Goal: Task Accomplishment & Management: Complete application form

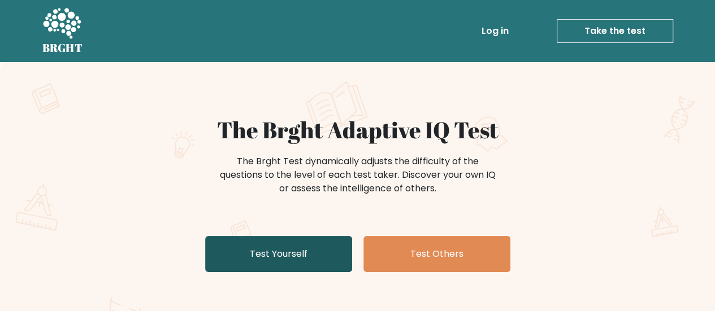
click at [306, 250] on link "Test Yourself" at bounding box center [278, 254] width 147 height 36
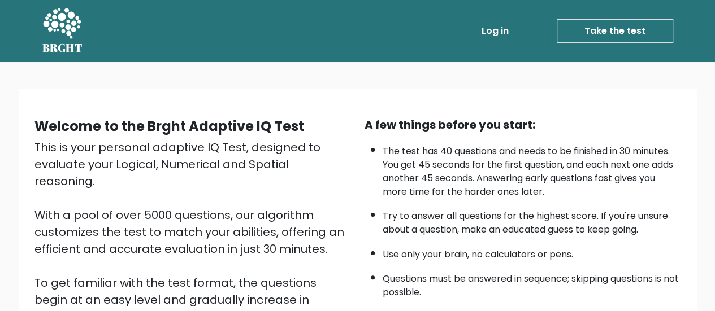
scroll to position [206, 0]
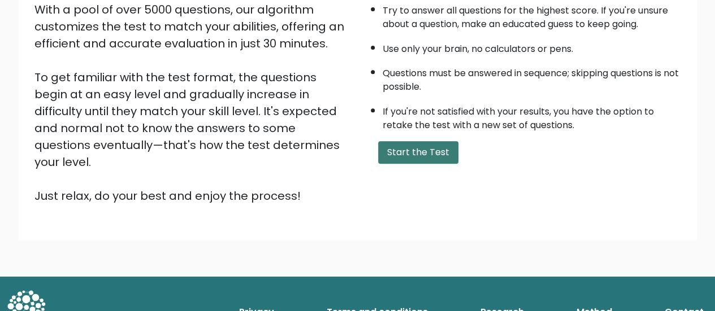
click at [431, 148] on button "Start the Test" at bounding box center [418, 152] width 80 height 23
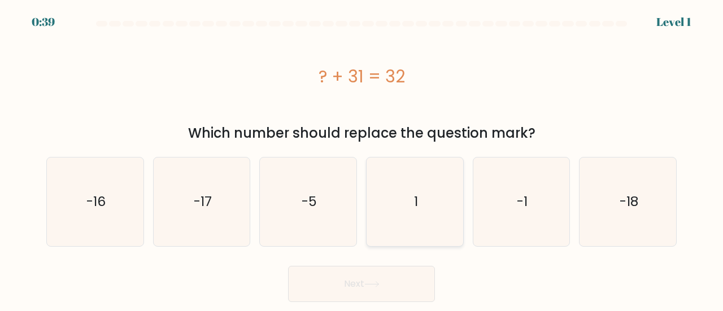
click at [439, 205] on icon "1" at bounding box center [415, 202] width 89 height 89
click at [362, 159] on input "d. 1" at bounding box center [362, 157] width 1 height 3
radio input "true"
click at [395, 281] on button "Next" at bounding box center [361, 284] width 147 height 36
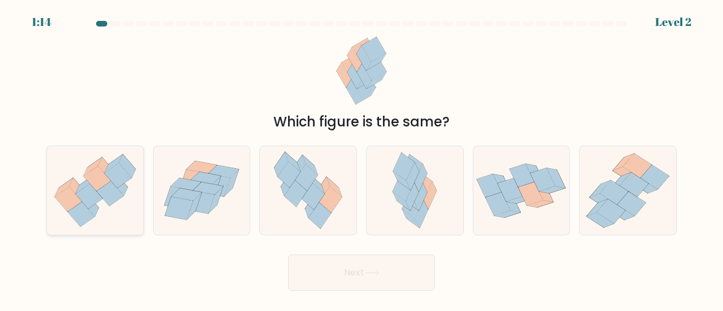
click at [102, 178] on icon at bounding box center [97, 178] width 27 height 25
click at [362, 159] on input "a." at bounding box center [362, 157] width 1 height 3
radio input "true"
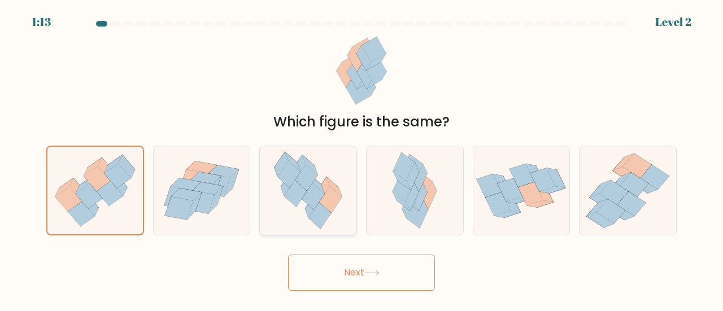
drag, startPoint x: 358, startPoint y: 274, endPoint x: 339, endPoint y: 211, distance: 65.6
click at [358, 274] on button "Next" at bounding box center [361, 273] width 147 height 36
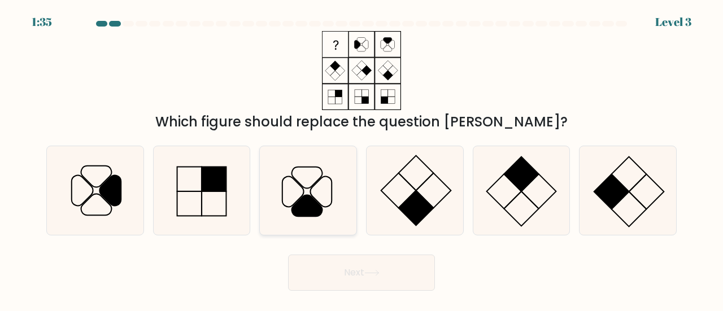
click at [315, 188] on icon at bounding box center [308, 190] width 89 height 89
click at [362, 159] on input "c." at bounding box center [362, 157] width 1 height 3
radio input "true"
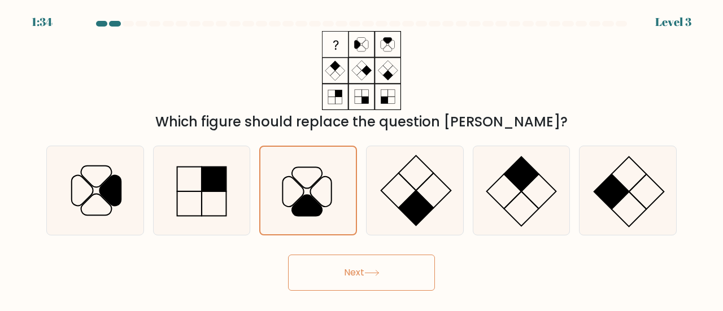
drag, startPoint x: 352, startPoint y: 279, endPoint x: 344, endPoint y: 267, distance: 15.1
click at [352, 279] on button "Next" at bounding box center [361, 273] width 147 height 36
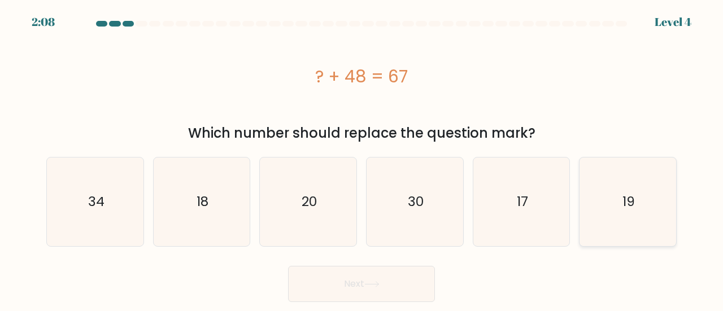
drag, startPoint x: 637, startPoint y: 203, endPoint x: 610, endPoint y: 210, distance: 27.4
click at [637, 203] on icon "19" at bounding box center [628, 202] width 89 height 89
click at [362, 159] on input "f. 19" at bounding box center [362, 157] width 1 height 3
radio input "true"
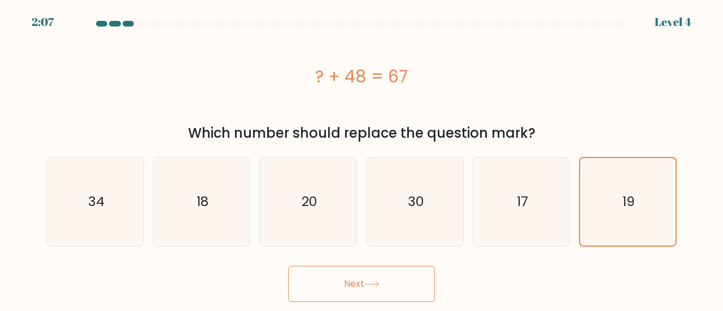
click at [362, 297] on button "Next" at bounding box center [361, 284] width 147 height 36
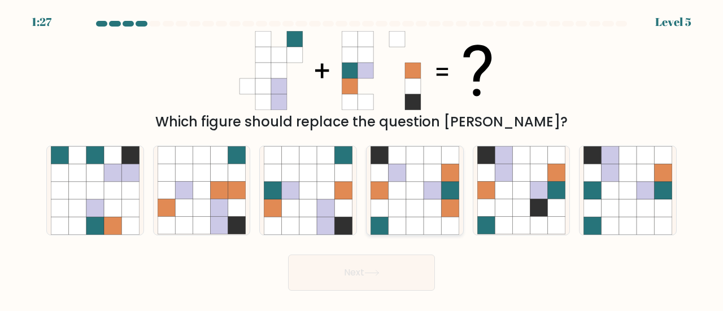
click at [422, 193] on icon at bounding box center [415, 191] width 18 height 18
click at [362, 159] on input "d." at bounding box center [362, 157] width 1 height 3
radio input "true"
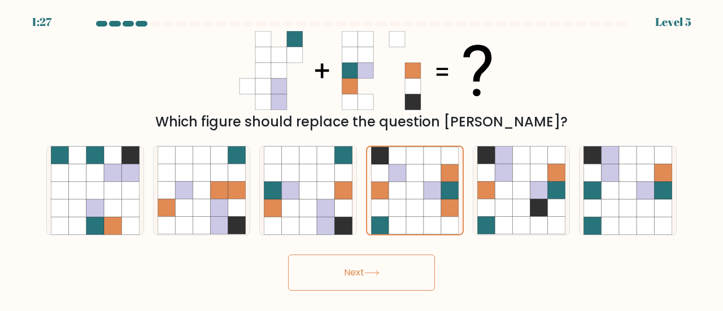
click at [373, 270] on button "Next" at bounding box center [361, 273] width 147 height 36
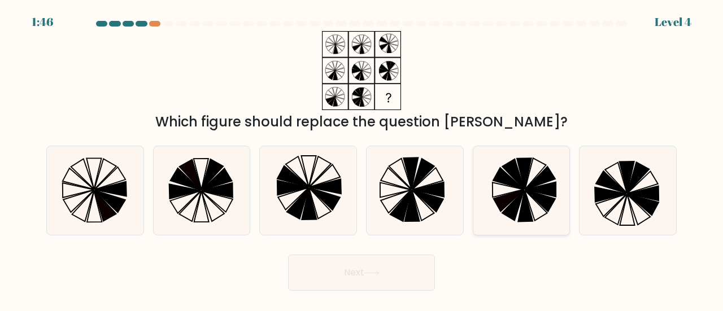
click at [511, 185] on icon at bounding box center [508, 178] width 31 height 21
click at [362, 159] on input "e." at bounding box center [362, 157] width 1 height 3
radio input "true"
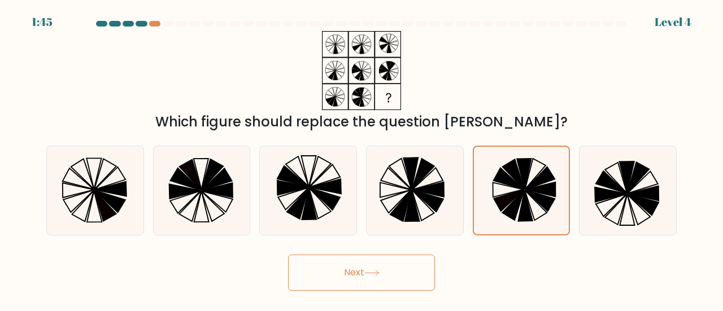
click at [340, 270] on button "Next" at bounding box center [361, 273] width 147 height 36
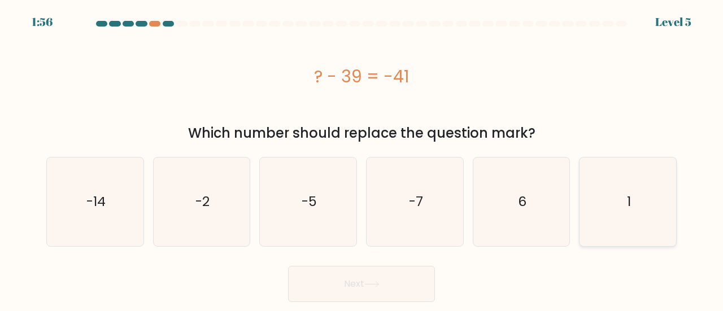
click at [651, 210] on icon "1" at bounding box center [628, 202] width 89 height 89
click at [362, 159] on input "f. 1" at bounding box center [362, 157] width 1 height 3
radio input "true"
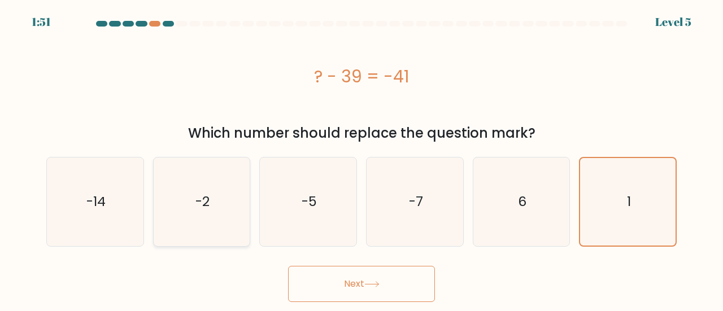
click at [208, 190] on icon "-2" at bounding box center [202, 202] width 89 height 89
click at [362, 159] on input "b. -2" at bounding box center [362, 157] width 1 height 3
radio input "true"
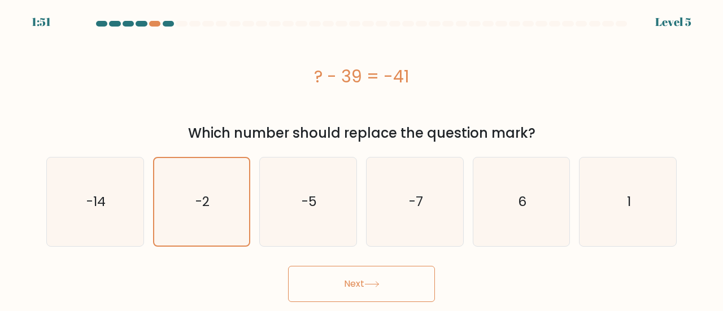
click at [371, 282] on icon at bounding box center [372, 284] width 15 height 6
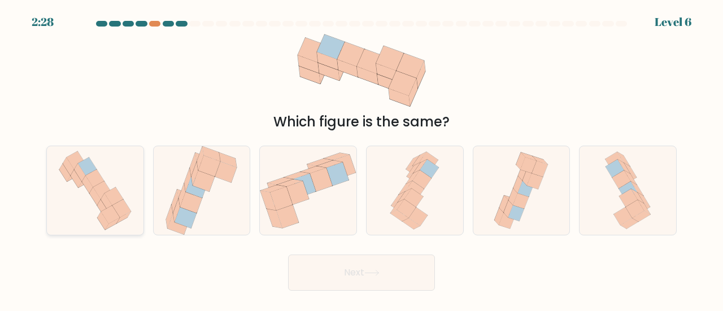
click at [89, 188] on icon at bounding box center [87, 185] width 11 height 18
click at [362, 159] on input "a." at bounding box center [362, 157] width 1 height 3
radio input "true"
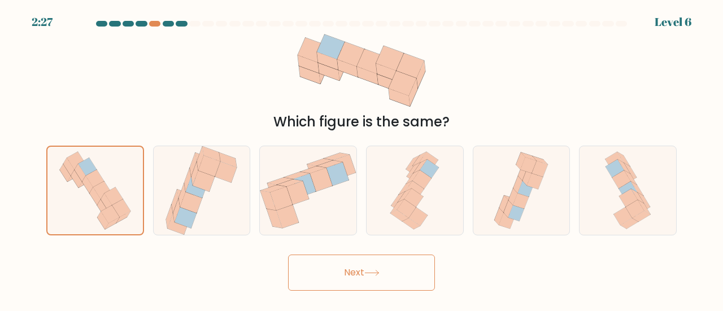
click at [353, 272] on button "Next" at bounding box center [361, 273] width 147 height 36
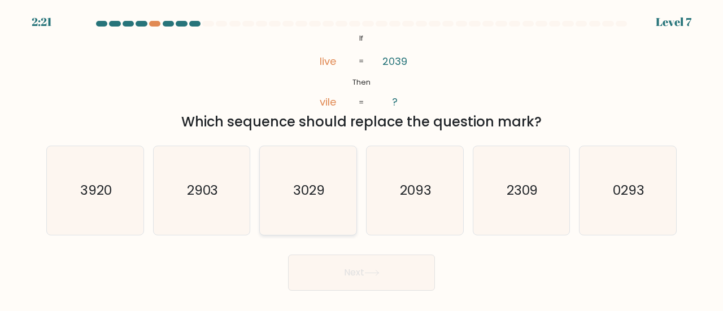
drag, startPoint x: 339, startPoint y: 194, endPoint x: 351, endPoint y: 214, distance: 23.8
click at [339, 194] on icon "3029" at bounding box center [308, 190] width 89 height 89
click at [362, 159] on input "c. 3029" at bounding box center [362, 157] width 1 height 3
radio input "true"
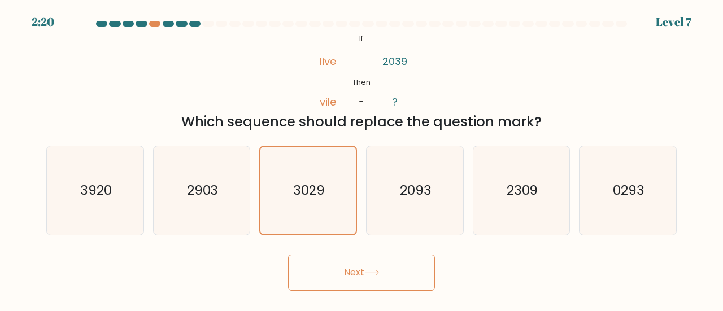
click at [388, 274] on button "Next" at bounding box center [361, 273] width 147 height 36
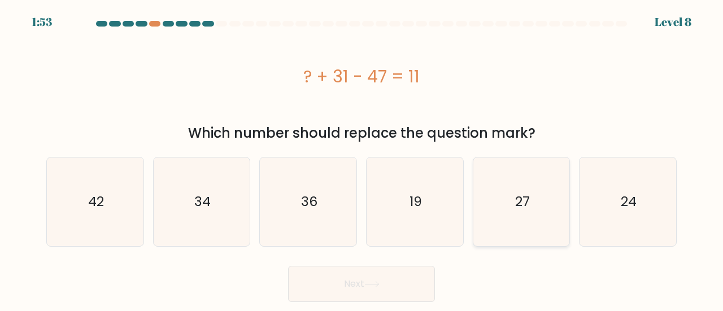
click at [545, 206] on icon "27" at bounding box center [522, 202] width 89 height 89
click at [362, 159] on input "e. 27" at bounding box center [362, 157] width 1 height 3
radio input "true"
click at [395, 278] on button "Next" at bounding box center [361, 284] width 147 height 36
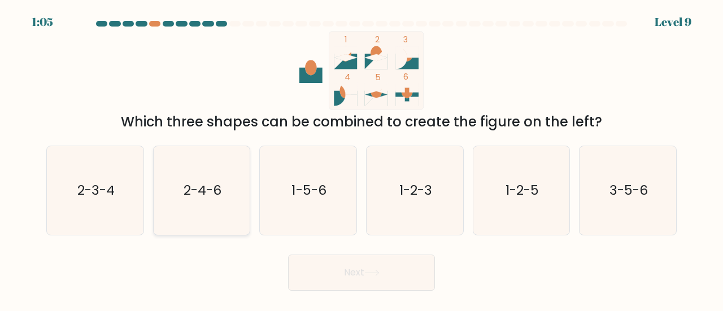
click at [198, 170] on icon "2-4-6" at bounding box center [202, 190] width 89 height 89
click at [362, 159] on input "b. 2-4-6" at bounding box center [362, 157] width 1 height 3
radio input "true"
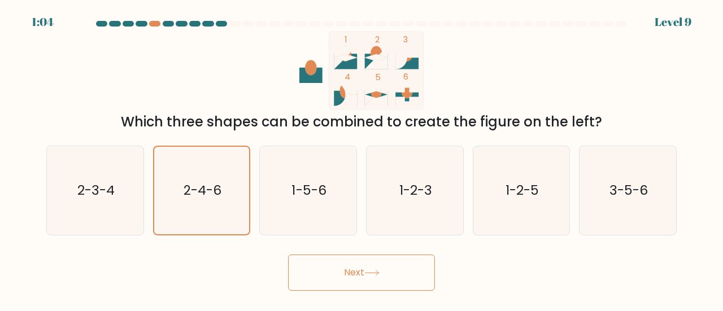
click at [370, 290] on body "1:04 Level 9" at bounding box center [361, 155] width 723 height 311
click at [380, 274] on icon at bounding box center [372, 273] width 15 height 6
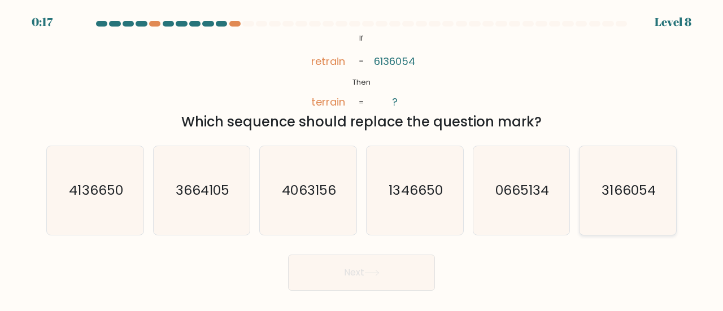
drag, startPoint x: 621, startPoint y: 200, endPoint x: 606, endPoint y: 209, distance: 17.6
click at [622, 200] on icon "3166054" at bounding box center [628, 190] width 89 height 89
click at [362, 159] on input "f. 3166054" at bounding box center [362, 157] width 1 height 3
radio input "true"
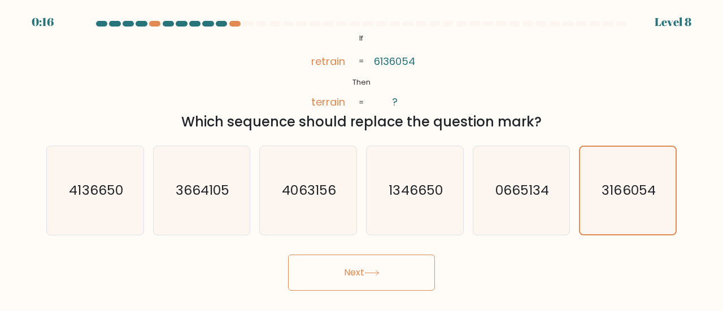
click at [387, 272] on button "Next" at bounding box center [361, 273] width 147 height 36
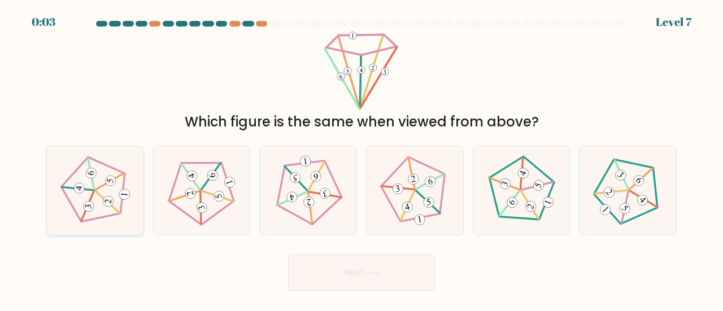
click at [93, 183] on 21 at bounding box center [91, 174] width 12 height 32
click at [362, 159] on input "a." at bounding box center [362, 157] width 1 height 3
radio input "true"
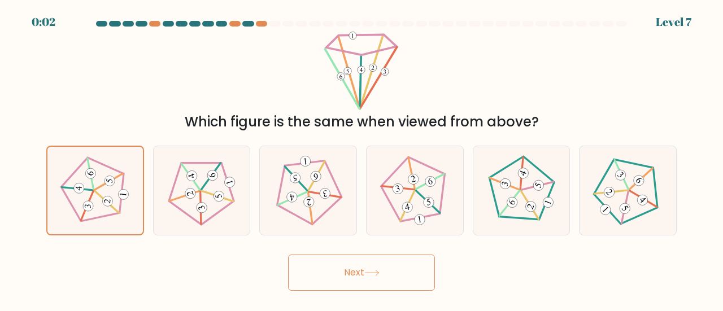
click at [361, 274] on button "Next" at bounding box center [361, 273] width 147 height 36
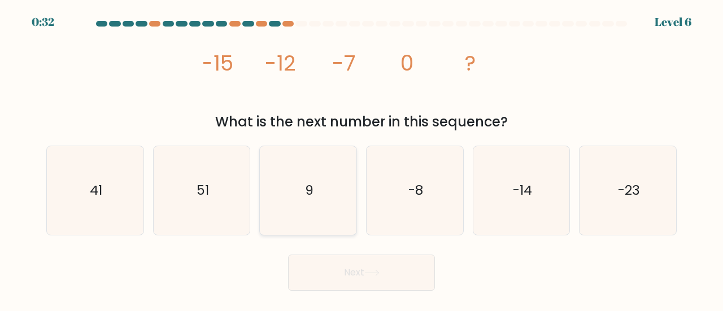
click at [319, 196] on icon "9" at bounding box center [308, 190] width 89 height 89
click at [362, 159] on input "c. 9" at bounding box center [362, 157] width 1 height 3
radio input "true"
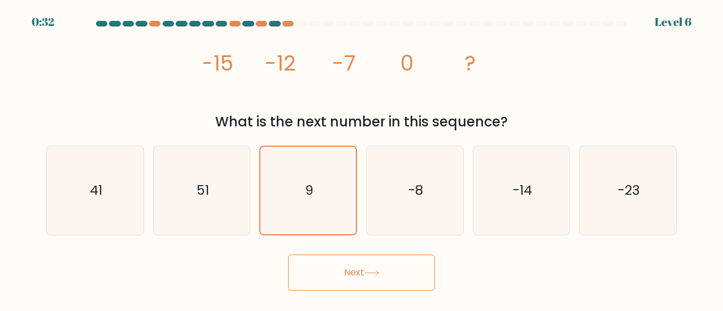
click at [388, 267] on button "Next" at bounding box center [361, 273] width 147 height 36
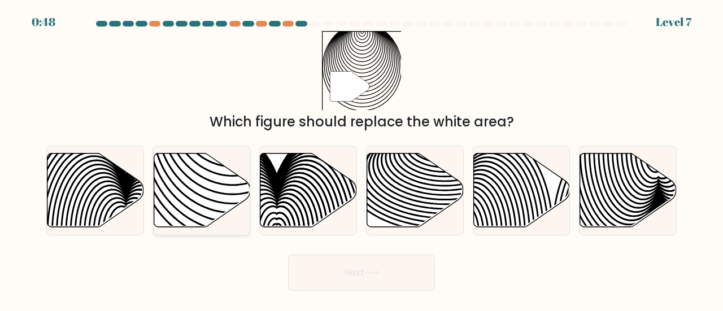
click at [225, 190] on icon at bounding box center [202, 190] width 97 height 74
click at [362, 159] on input "b." at bounding box center [362, 157] width 1 height 3
radio input "true"
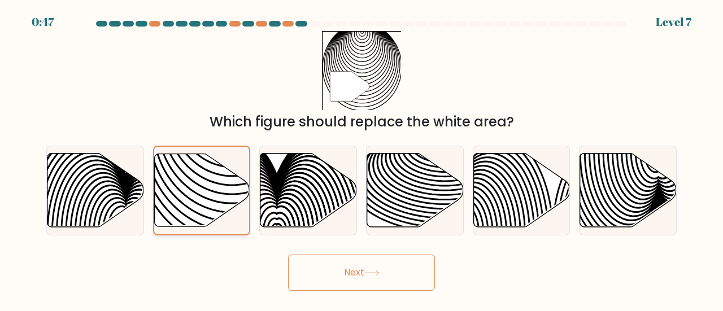
drag, startPoint x: 225, startPoint y: 190, endPoint x: 211, endPoint y: 202, distance: 18.5
click at [211, 202] on icon at bounding box center [202, 190] width 96 height 73
click at [362, 159] on input "b." at bounding box center [362, 157] width 1 height 3
click at [369, 283] on button "Next" at bounding box center [361, 273] width 147 height 36
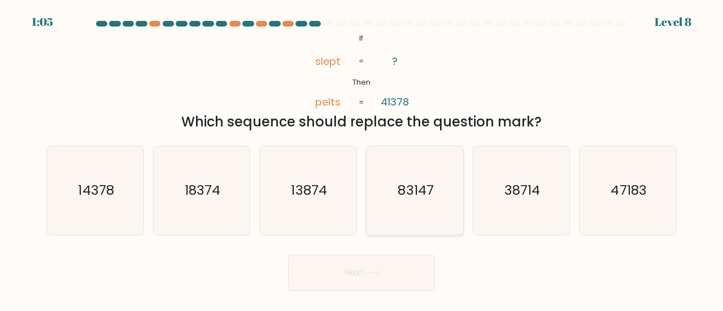
drag, startPoint x: 439, startPoint y: 193, endPoint x: 418, endPoint y: 202, distance: 22.3
click at [439, 193] on icon "83147" at bounding box center [415, 190] width 89 height 89
click at [362, 159] on input "d. 83147" at bounding box center [362, 157] width 1 height 3
radio input "true"
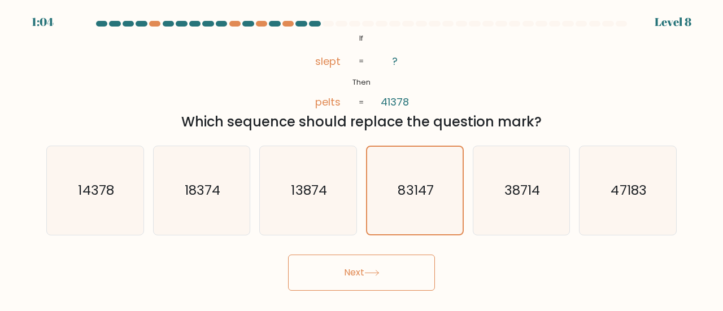
click at [384, 274] on button "Next" at bounding box center [361, 273] width 147 height 36
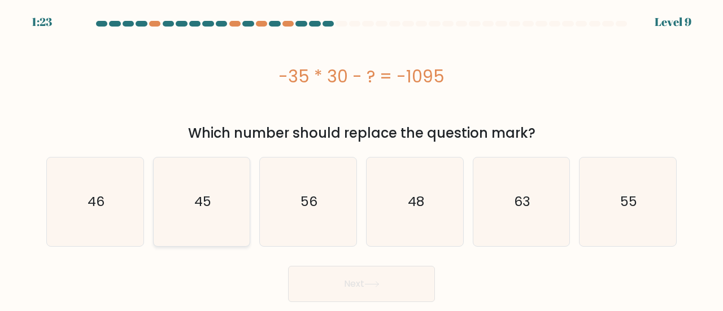
click at [216, 198] on icon "45" at bounding box center [202, 202] width 89 height 89
click at [362, 159] on input "b. 45" at bounding box center [362, 157] width 1 height 3
radio input "true"
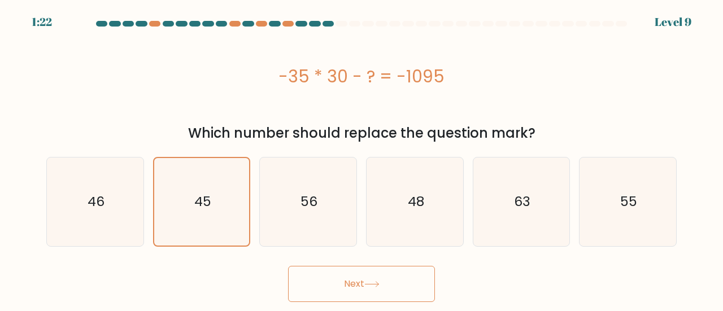
click at [378, 280] on button "Next" at bounding box center [361, 284] width 147 height 36
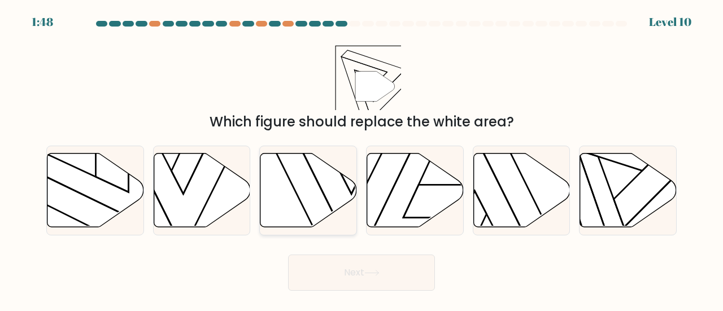
click at [323, 197] on icon at bounding box center [309, 190] width 97 height 74
click at [362, 159] on input "c." at bounding box center [362, 157] width 1 height 3
radio input "true"
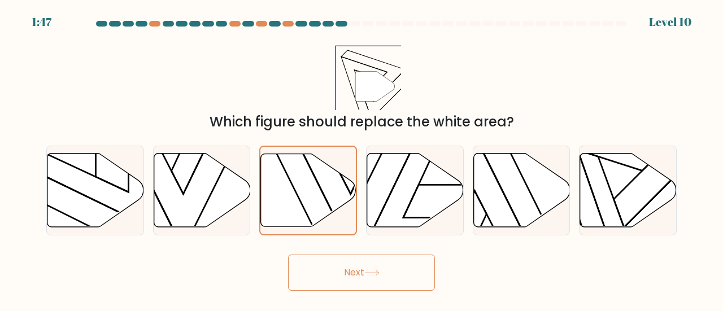
click at [365, 262] on button "Next" at bounding box center [361, 273] width 147 height 36
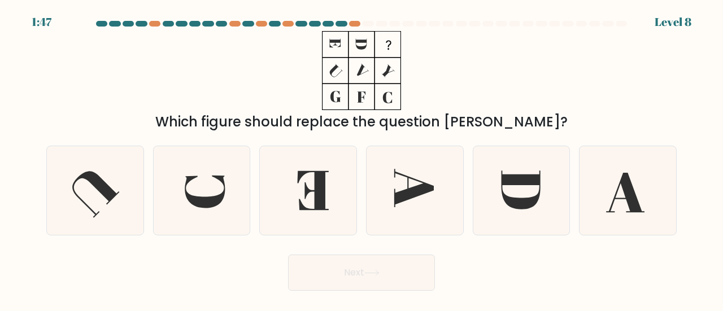
click at [367, 272] on button "Next" at bounding box center [361, 273] width 147 height 36
click at [466, 77] on div "Which figure should replace the question mark?" at bounding box center [362, 81] width 644 height 101
drag, startPoint x: 466, startPoint y: 77, endPoint x: 474, endPoint y: 41, distance: 36.9
click at [474, 41] on div "Which figure should replace the question mark?" at bounding box center [362, 81] width 644 height 101
click at [214, 187] on icon at bounding box center [202, 190] width 89 height 89
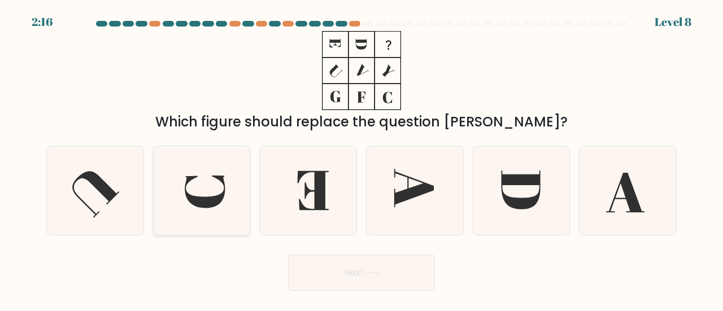
click at [362, 159] on input "b." at bounding box center [362, 157] width 1 height 3
radio input "true"
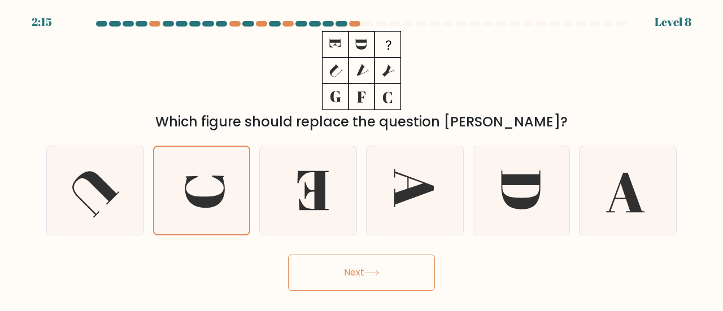
click at [403, 276] on button "Next" at bounding box center [361, 273] width 147 height 36
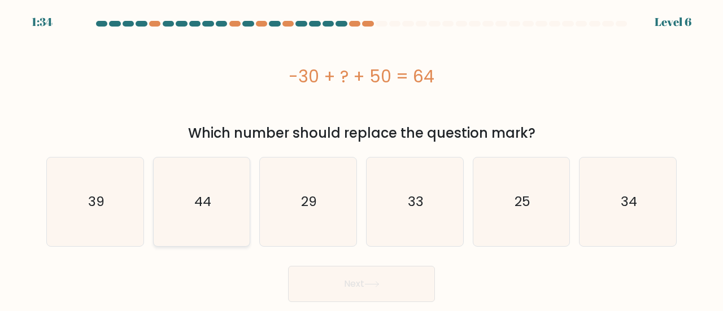
click at [220, 207] on icon "44" at bounding box center [202, 202] width 89 height 89
click at [362, 159] on input "b. 44" at bounding box center [362, 157] width 1 height 3
radio input "true"
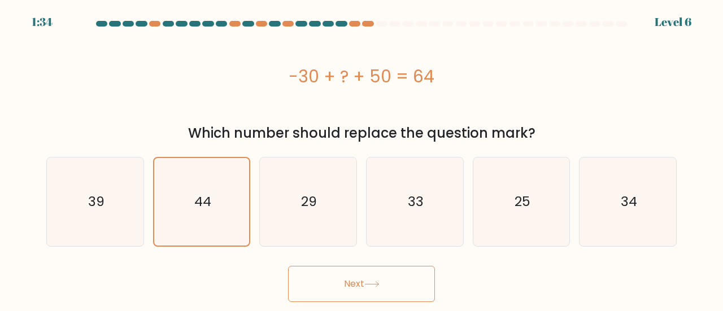
click at [404, 300] on button "Next" at bounding box center [361, 284] width 147 height 36
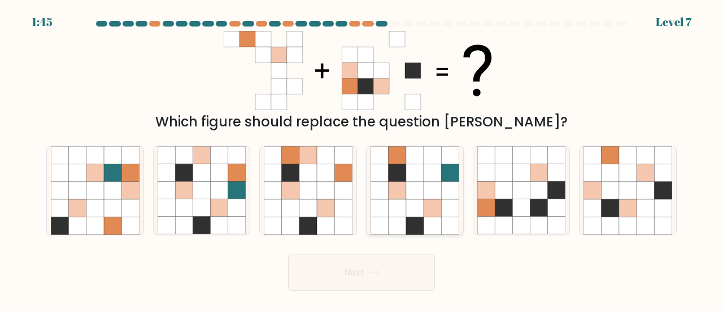
click at [427, 185] on icon at bounding box center [433, 191] width 18 height 18
click at [362, 159] on input "d." at bounding box center [362, 157] width 1 height 3
radio input "true"
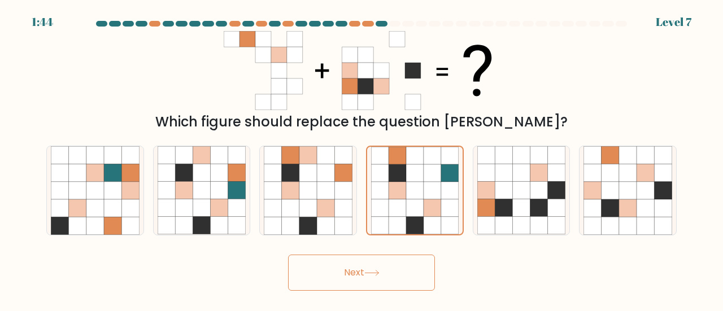
click at [402, 278] on button "Next" at bounding box center [361, 273] width 147 height 36
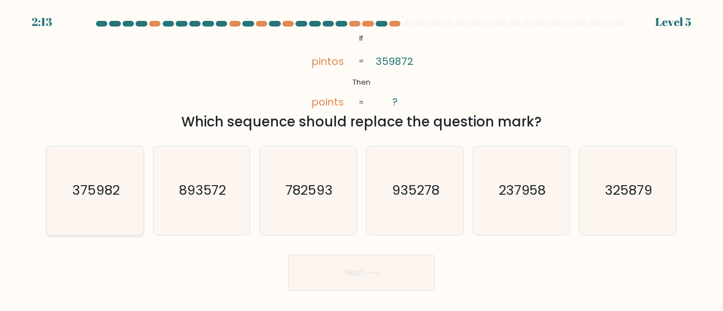
click at [123, 183] on icon "375982" at bounding box center [95, 190] width 89 height 89
click at [362, 159] on input "a. 375982" at bounding box center [362, 157] width 1 height 3
radio input "true"
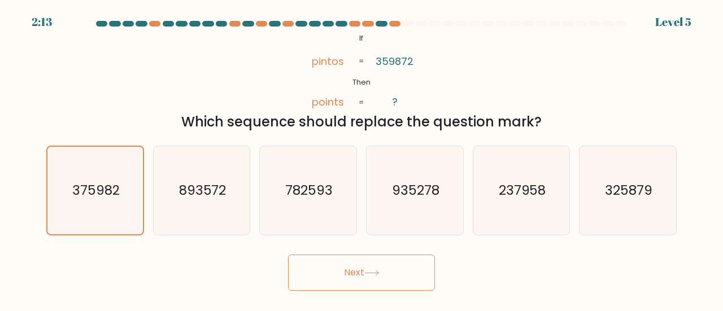
click at [358, 275] on button "Next" at bounding box center [361, 273] width 147 height 36
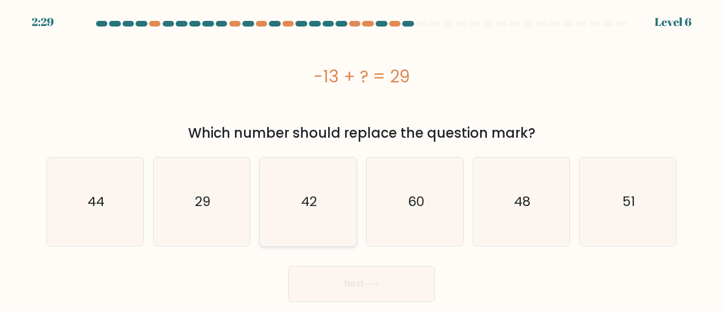
click at [326, 198] on icon "42" at bounding box center [308, 202] width 89 height 89
click at [362, 159] on input "c. 42" at bounding box center [362, 157] width 1 height 3
radio input "true"
click at [376, 281] on button "Next" at bounding box center [361, 284] width 147 height 36
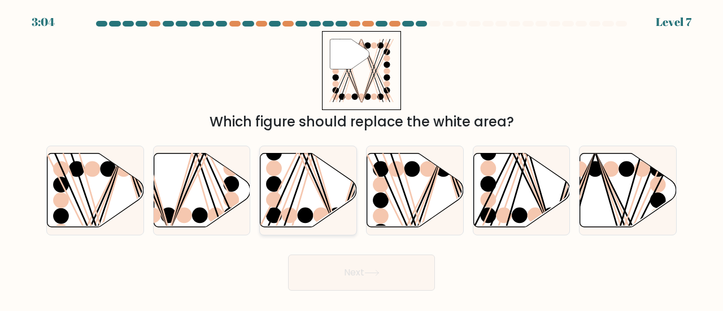
click at [314, 197] on icon at bounding box center [309, 190] width 97 height 74
click at [362, 159] on input "c." at bounding box center [362, 157] width 1 height 3
radio input "true"
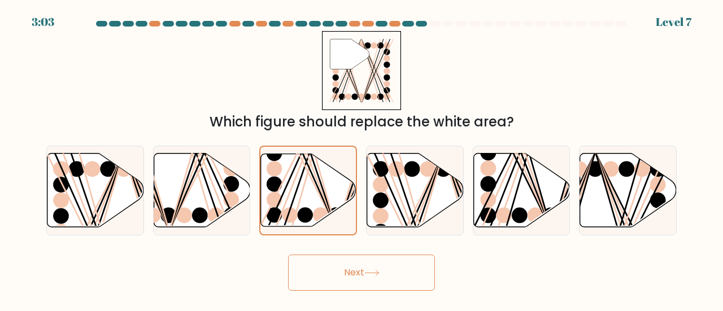
click at [370, 276] on icon at bounding box center [372, 273] width 15 height 6
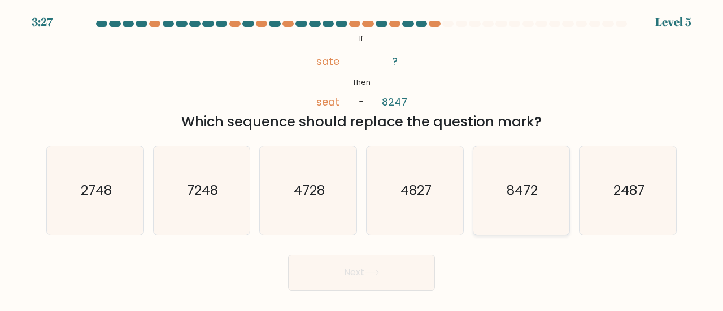
drag, startPoint x: 526, startPoint y: 194, endPoint x: 484, endPoint y: 207, distance: 43.8
click at [525, 194] on text "8472" at bounding box center [522, 190] width 31 height 19
click at [362, 159] on input "e. 8472" at bounding box center [362, 157] width 1 height 3
radio input "true"
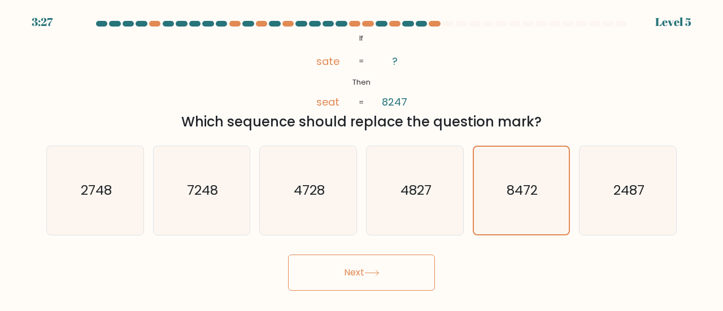
click at [376, 268] on button "Next" at bounding box center [361, 273] width 147 height 36
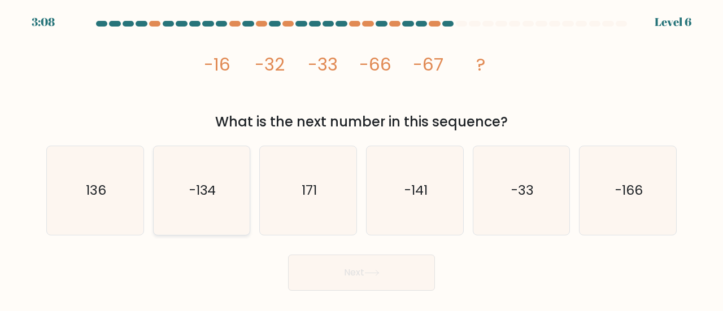
drag, startPoint x: 195, startPoint y: 186, endPoint x: 242, endPoint y: 216, distance: 56.0
click at [194, 186] on text "-134" at bounding box center [202, 190] width 27 height 19
click at [362, 159] on input "b. -134" at bounding box center [362, 157] width 1 height 3
radio input "true"
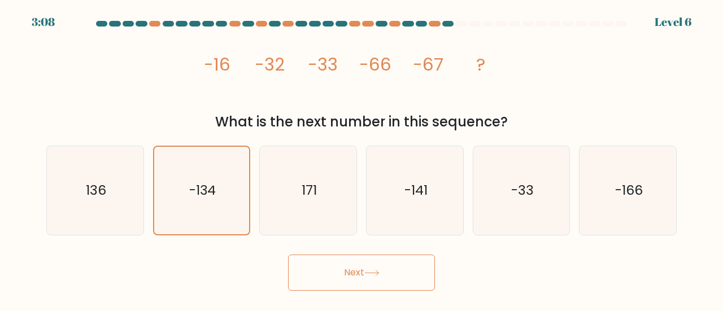
drag, startPoint x: 422, startPoint y: 291, endPoint x: 416, endPoint y: 279, distance: 13.7
click at [421, 291] on body "3:08 Level 6" at bounding box center [361, 155] width 723 height 311
click at [415, 276] on button "Next" at bounding box center [361, 273] width 147 height 36
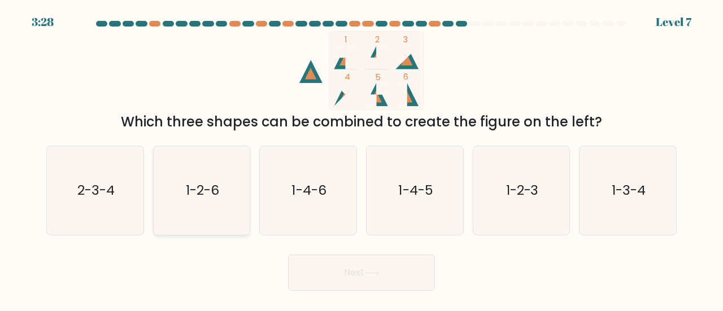
click at [197, 197] on text "1-2-6" at bounding box center [202, 190] width 33 height 19
click at [362, 159] on input "b. 1-2-6" at bounding box center [362, 157] width 1 height 3
radio input "true"
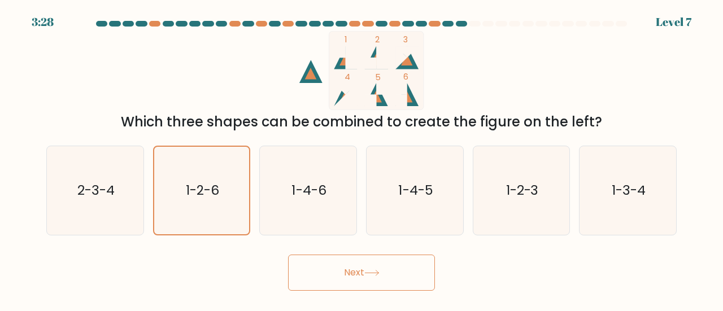
click at [351, 270] on button "Next" at bounding box center [361, 273] width 147 height 36
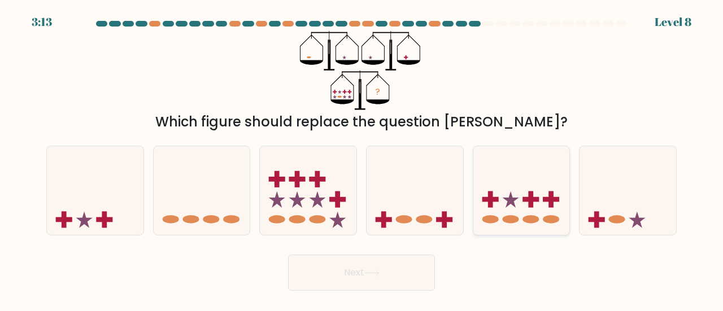
click at [520, 176] on icon at bounding box center [522, 191] width 97 height 80
click at [362, 159] on input "e." at bounding box center [362, 157] width 1 height 3
radio input "true"
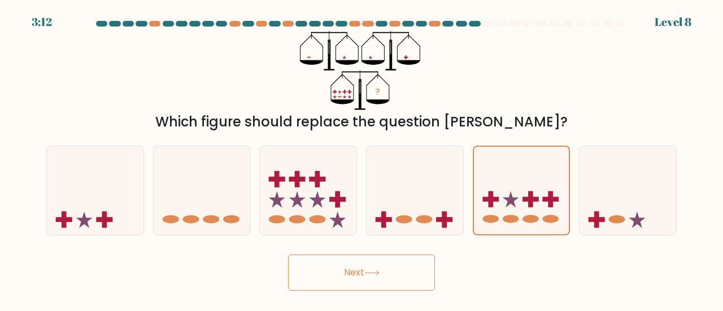
click at [363, 281] on button "Next" at bounding box center [361, 273] width 147 height 36
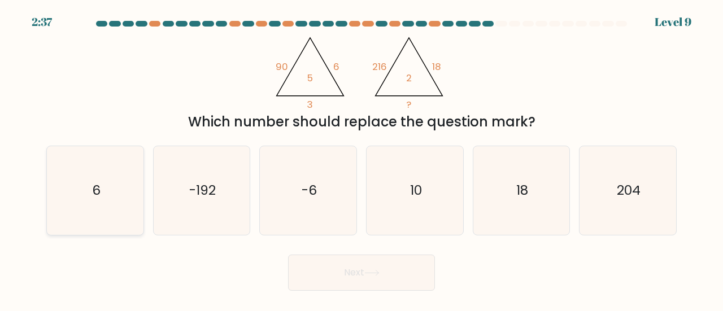
click at [116, 184] on icon "6" at bounding box center [95, 190] width 89 height 89
click at [362, 159] on input "a. 6" at bounding box center [362, 157] width 1 height 3
radio input "true"
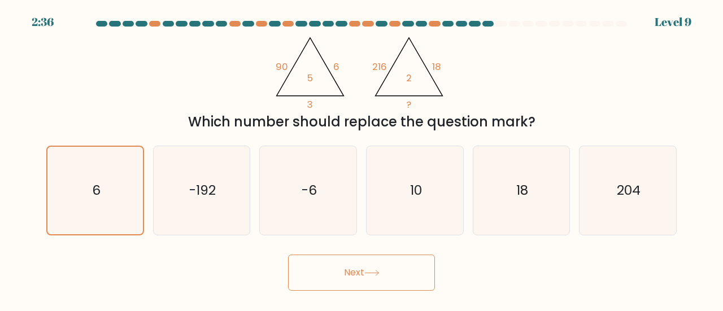
click at [382, 269] on button "Next" at bounding box center [361, 273] width 147 height 36
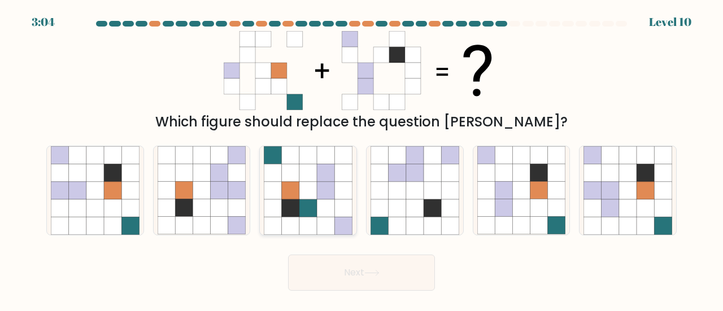
click at [323, 195] on icon at bounding box center [326, 191] width 18 height 18
click at [362, 159] on input "c." at bounding box center [362, 157] width 1 height 3
radio input "true"
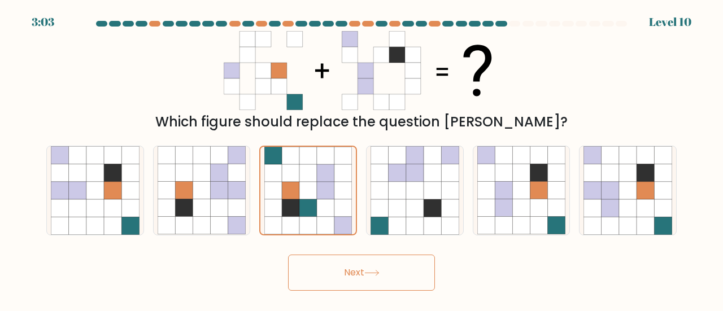
click at [376, 271] on icon at bounding box center [372, 273] width 15 height 6
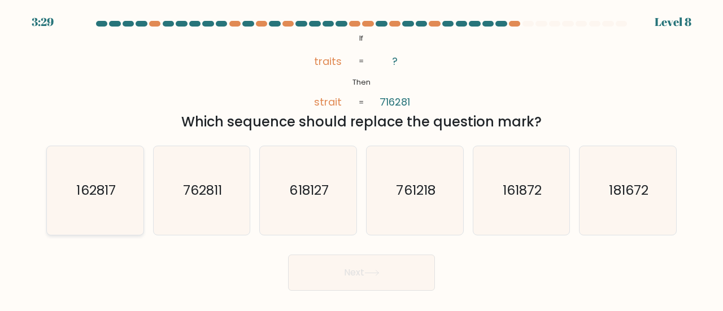
click at [85, 191] on text "162817" at bounding box center [95, 190] width 39 height 19
click at [362, 159] on input "a. 162817" at bounding box center [362, 157] width 1 height 3
radio input "true"
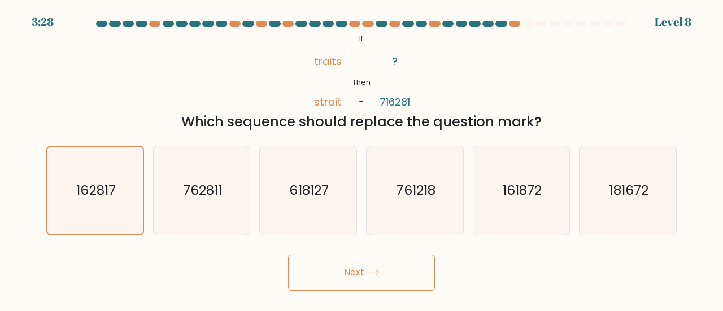
click at [361, 267] on button "Next" at bounding box center [361, 273] width 147 height 36
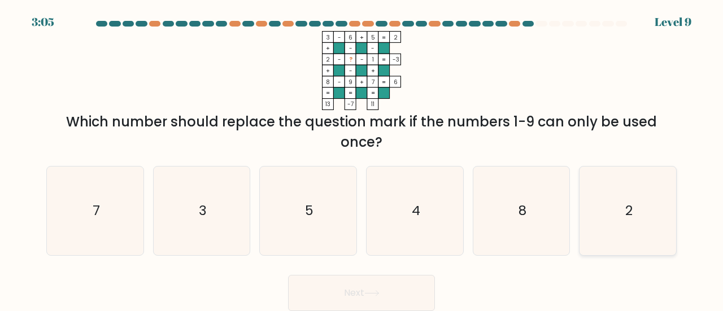
drag, startPoint x: 609, startPoint y: 198, endPoint x: 593, endPoint y: 216, distance: 23.6
click at [609, 198] on icon "2" at bounding box center [628, 211] width 89 height 89
click at [362, 159] on input "f. 2" at bounding box center [362, 157] width 1 height 3
radio input "true"
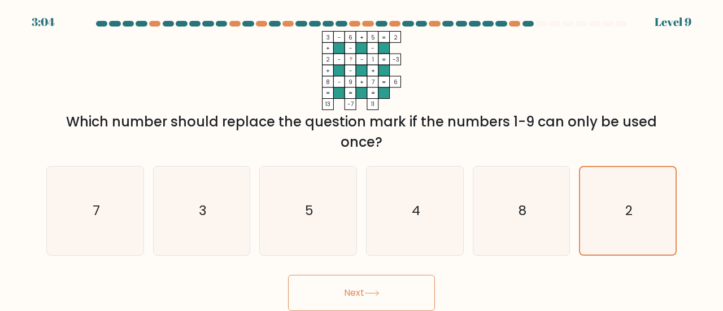
click at [390, 300] on button "Next" at bounding box center [361, 293] width 147 height 36
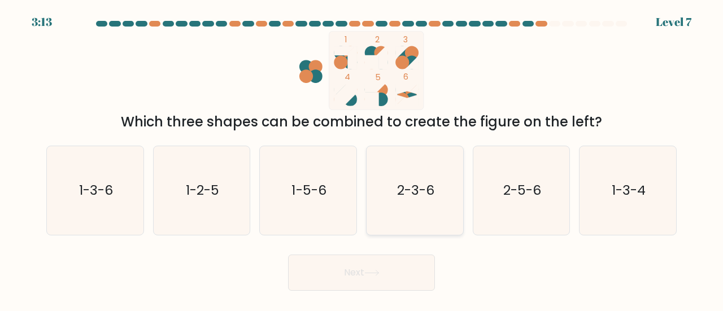
click at [437, 191] on icon "2-3-6" at bounding box center [415, 190] width 89 height 89
click at [362, 159] on input "d. 2-3-6" at bounding box center [362, 157] width 1 height 3
radio input "true"
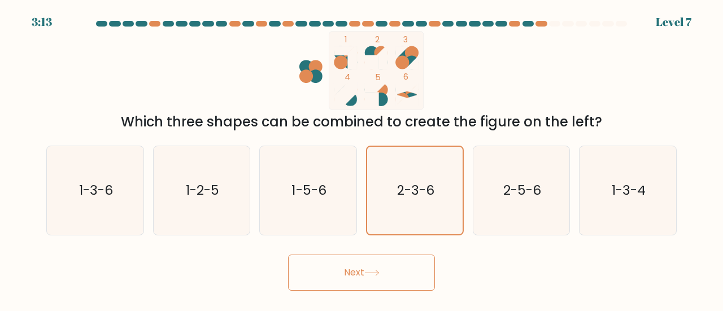
click at [389, 261] on button "Next" at bounding box center [361, 273] width 147 height 36
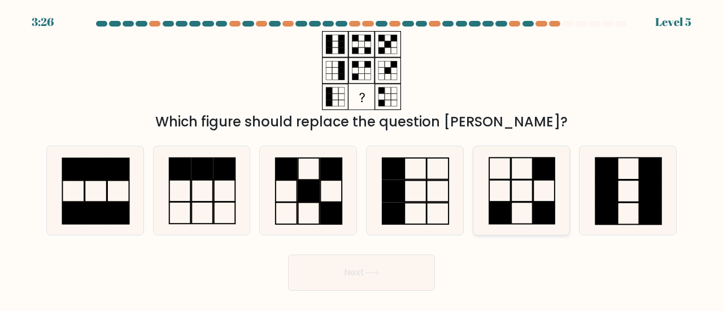
click at [522, 189] on icon at bounding box center [522, 190] width 89 height 89
click at [362, 159] on input "e." at bounding box center [362, 157] width 1 height 3
radio input "true"
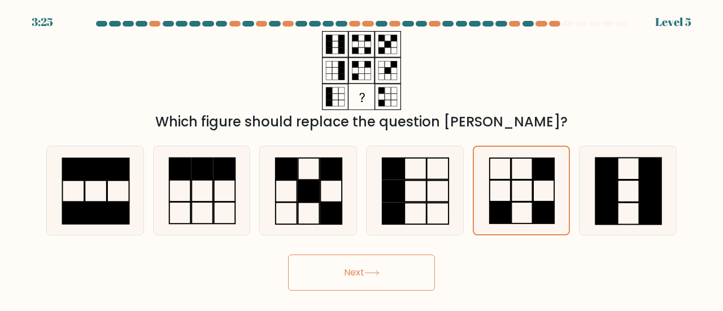
click at [363, 276] on button "Next" at bounding box center [361, 273] width 147 height 36
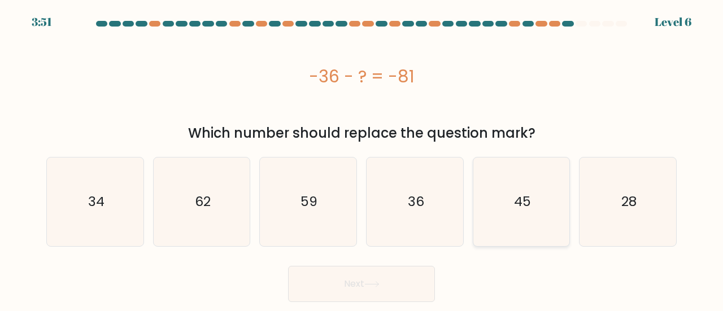
drag, startPoint x: 526, startPoint y: 196, endPoint x: 517, endPoint y: 212, distance: 18.5
click at [526, 196] on text "45" at bounding box center [522, 202] width 17 height 19
click at [362, 159] on input "e. 45" at bounding box center [362, 157] width 1 height 3
radio input "true"
click at [380, 288] on button "Next" at bounding box center [361, 284] width 147 height 36
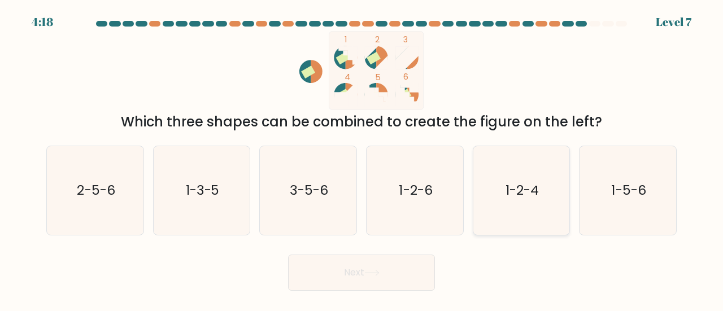
click at [534, 195] on text "1-2-4" at bounding box center [522, 190] width 33 height 19
click at [362, 159] on input "e. 1-2-4" at bounding box center [362, 157] width 1 height 3
radio input "true"
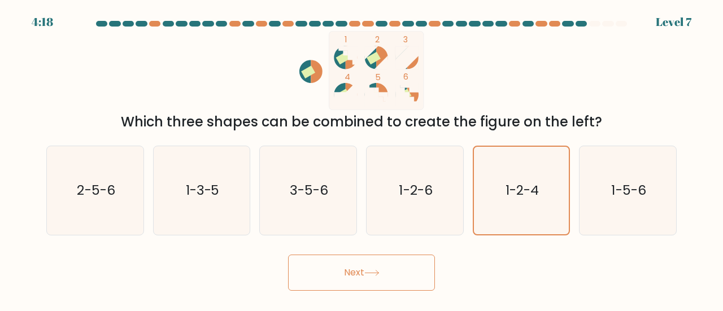
click at [380, 276] on icon at bounding box center [372, 273] width 15 height 6
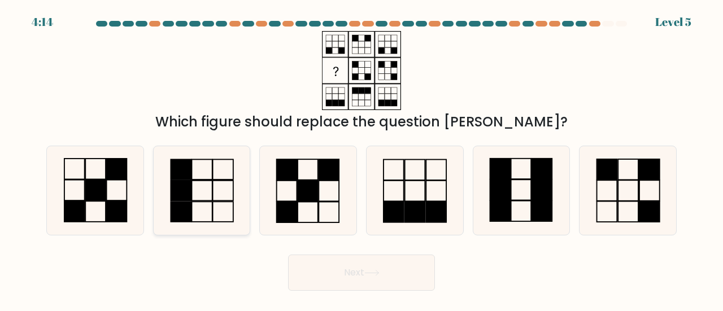
click at [184, 189] on rect at bounding box center [181, 191] width 20 height 20
click at [362, 159] on input "b." at bounding box center [362, 157] width 1 height 3
radio input "true"
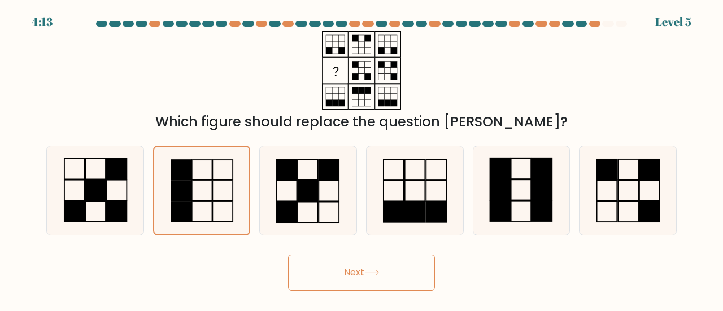
click at [414, 278] on button "Next" at bounding box center [361, 273] width 147 height 36
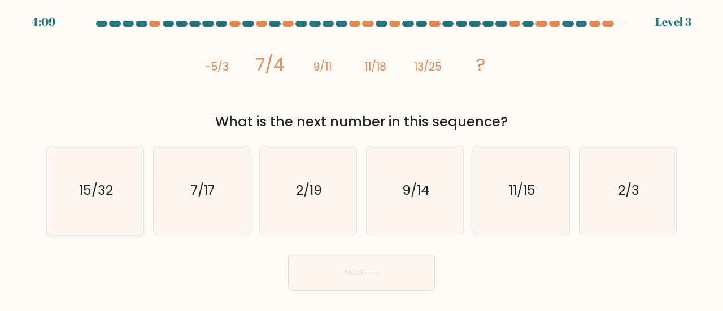
drag, startPoint x: 45, startPoint y: 202, endPoint x: 51, endPoint y: 201, distance: 6.3
click at [45, 202] on div "a. 15/32" at bounding box center [95, 191] width 107 height 90
click at [89, 197] on text "15/32" at bounding box center [96, 190] width 34 height 19
click at [371, 274] on icon at bounding box center [372, 273] width 15 height 6
click at [118, 198] on icon "15/32" at bounding box center [95, 190] width 89 height 89
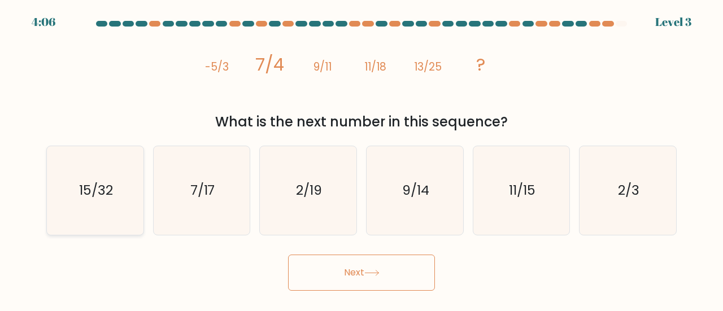
click at [362, 159] on input "a. 15/32" at bounding box center [362, 157] width 1 height 3
radio input "true"
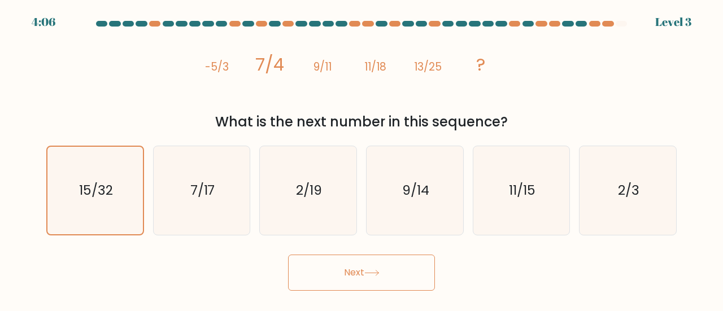
click at [380, 270] on button "Next" at bounding box center [361, 273] width 147 height 36
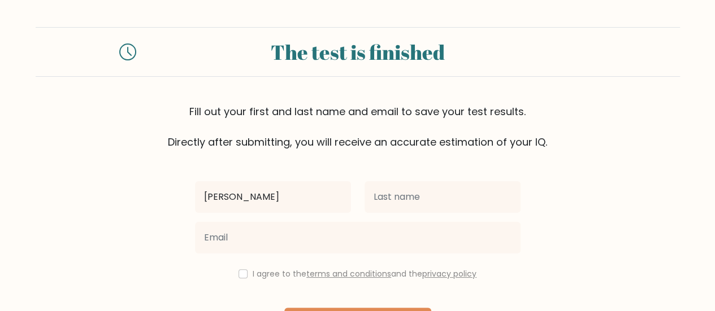
type input "[PERSON_NAME]"
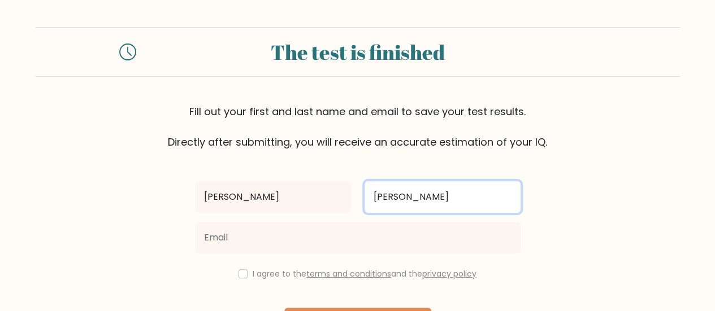
type input "[PERSON_NAME]"
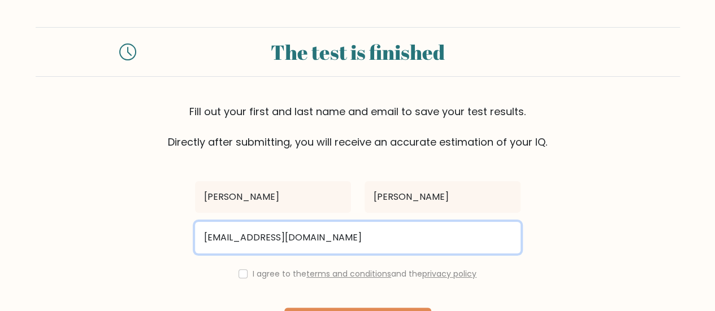
type input "[EMAIL_ADDRESS][DOMAIN_NAME]"
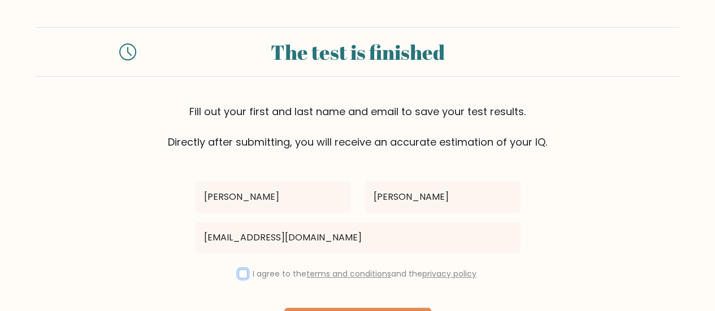
click at [239, 270] on input "checkbox" at bounding box center [243, 274] width 9 height 9
checkbox input "true"
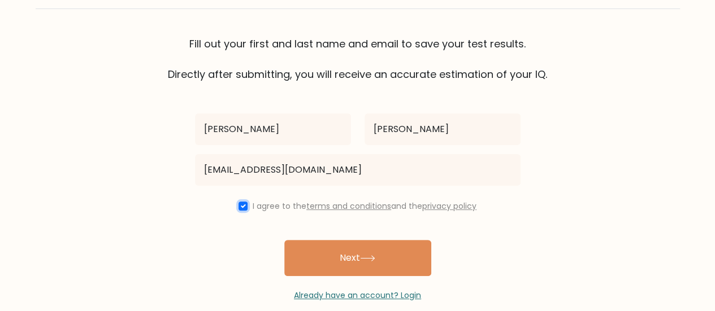
scroll to position [84, 0]
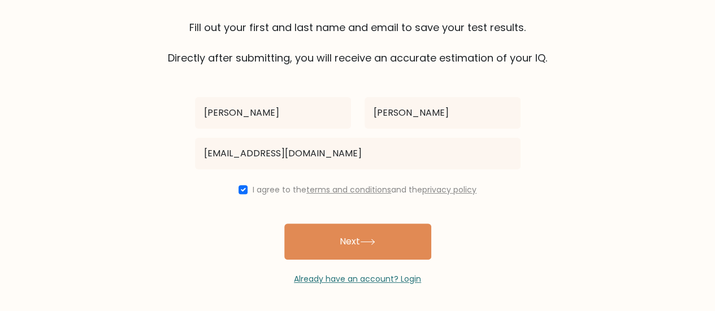
drag, startPoint x: 387, startPoint y: 247, endPoint x: 517, endPoint y: 177, distance: 147.9
click at [387, 247] on button "Next" at bounding box center [357, 242] width 147 height 36
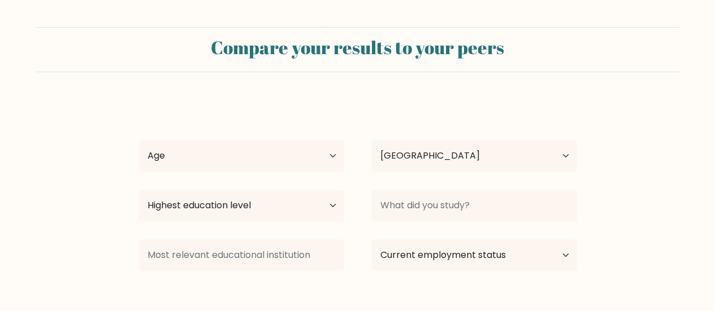
select select "IE"
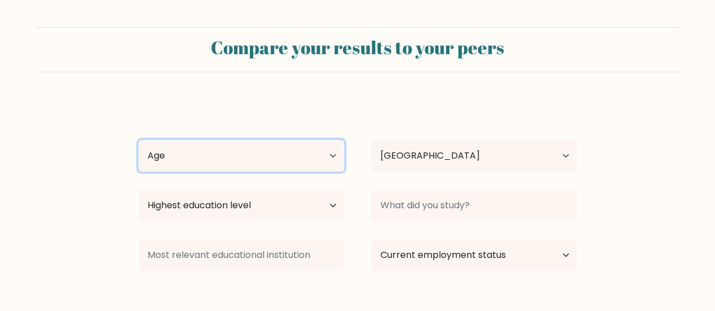
click at [318, 162] on select "Age Under [DEMOGRAPHIC_DATA] [DEMOGRAPHIC_DATA] [DEMOGRAPHIC_DATA] [DEMOGRAPHIC…" at bounding box center [241, 156] width 206 height 32
select select "35_44"
click at [138, 140] on select "Age Under [DEMOGRAPHIC_DATA] [DEMOGRAPHIC_DATA] [DEMOGRAPHIC_DATA] [DEMOGRAPHIC…" at bounding box center [241, 156] width 206 height 32
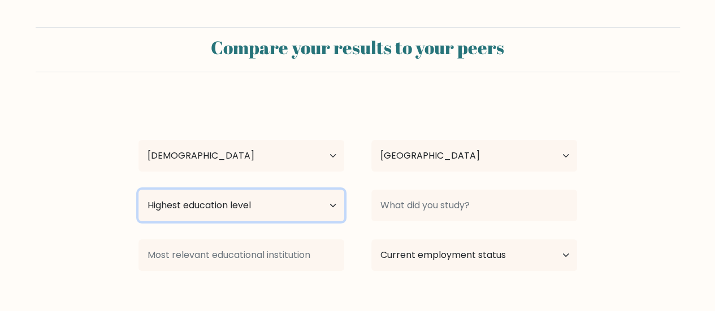
click at [220, 209] on select "Highest education level No schooling Primary Lower Secondary Upper Secondary Oc…" at bounding box center [241, 206] width 206 height 32
select select "masters_degree"
click at [138, 190] on select "Highest education level No schooling Primary Lower Secondary Upper Secondary Oc…" at bounding box center [241, 206] width 206 height 32
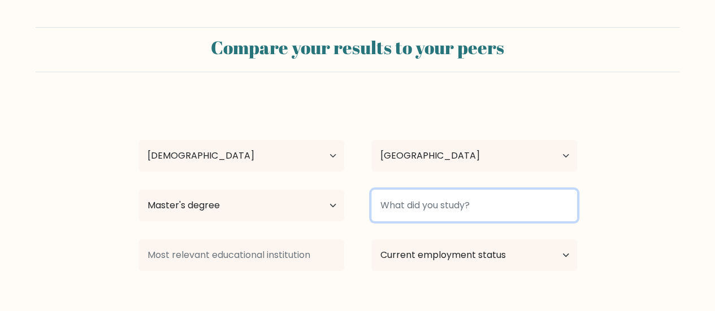
click at [487, 206] on input at bounding box center [474, 206] width 206 height 32
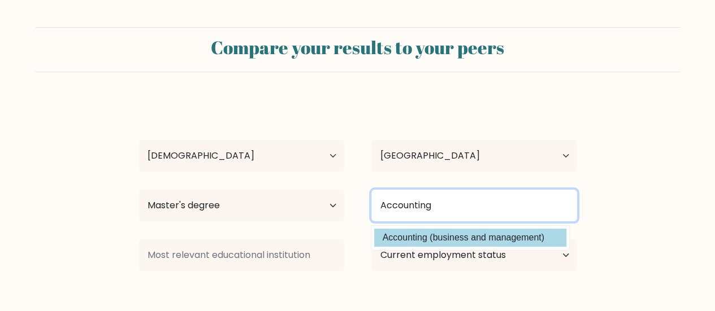
type input "Accounting"
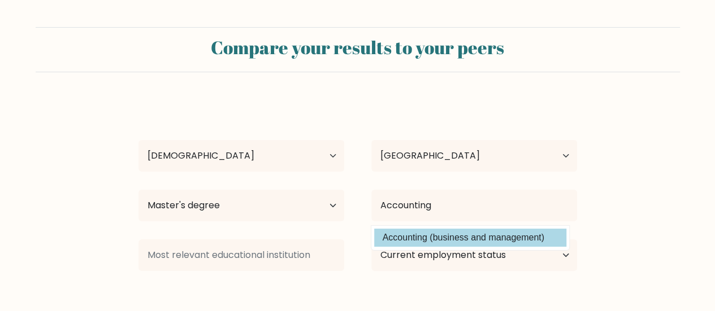
click at [530, 232] on option "Accounting (business and management)" at bounding box center [470, 238] width 192 height 18
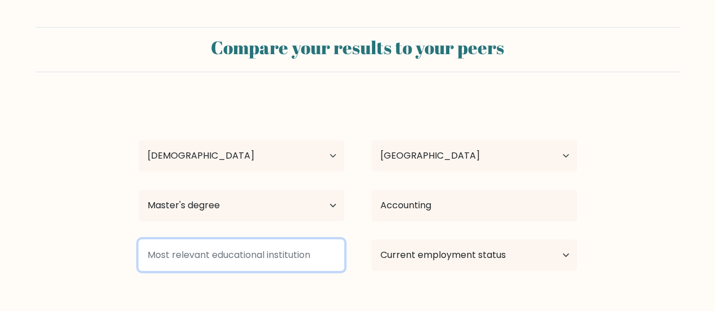
click at [315, 253] on input at bounding box center [241, 256] width 206 height 32
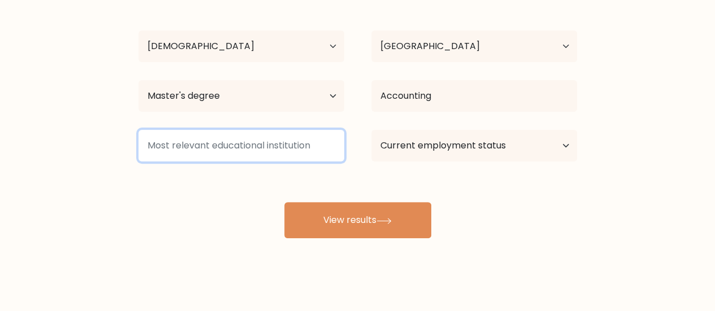
scroll to position [116, 0]
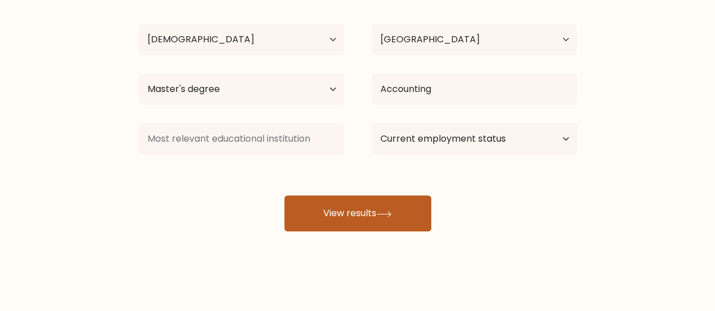
click at [349, 216] on button "View results" at bounding box center [357, 214] width 147 height 36
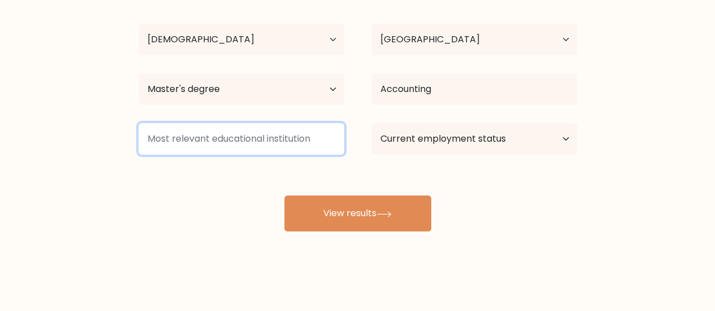
click at [225, 131] on input at bounding box center [241, 139] width 206 height 32
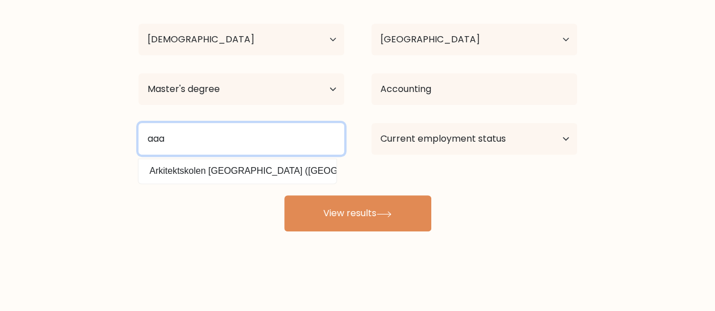
type input "aaa"
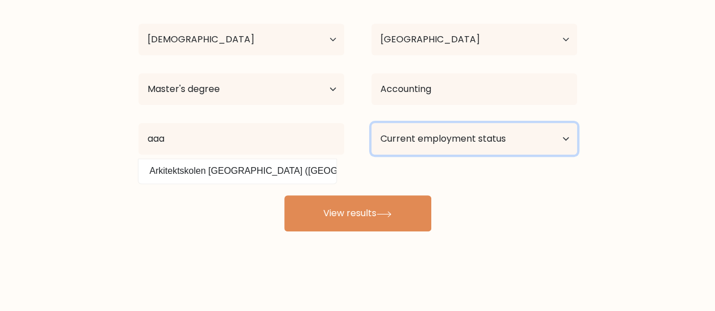
click at [470, 129] on select "Current employment status Employed Student Retired Other / prefer not to answer" at bounding box center [474, 139] width 206 height 32
select select "employed"
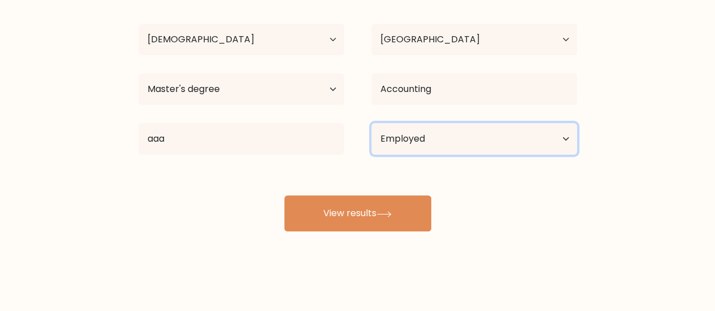
click at [371, 123] on select "Current employment status Employed Student Retired Other / prefer not to answer" at bounding box center [474, 139] width 206 height 32
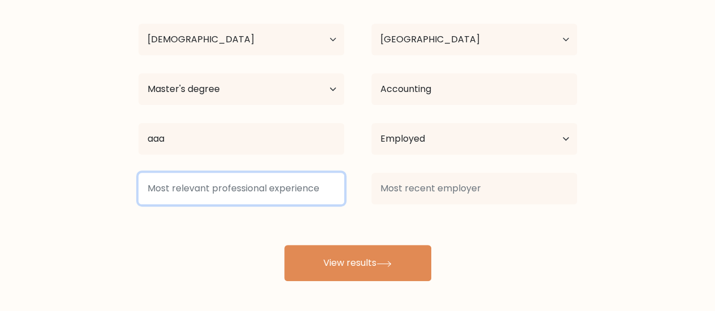
click at [263, 188] on input at bounding box center [241, 189] width 206 height 32
type input "aaa"
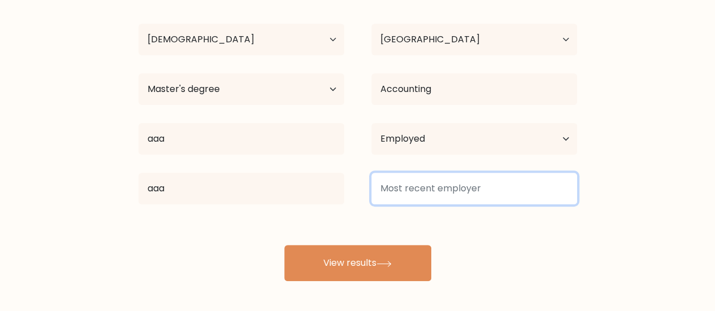
click at [419, 180] on input at bounding box center [474, 189] width 206 height 32
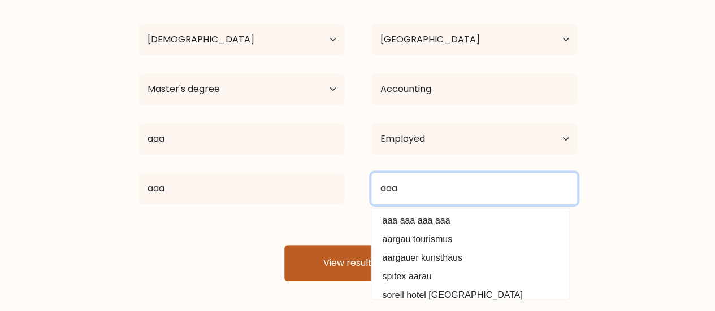
type input "aaa"
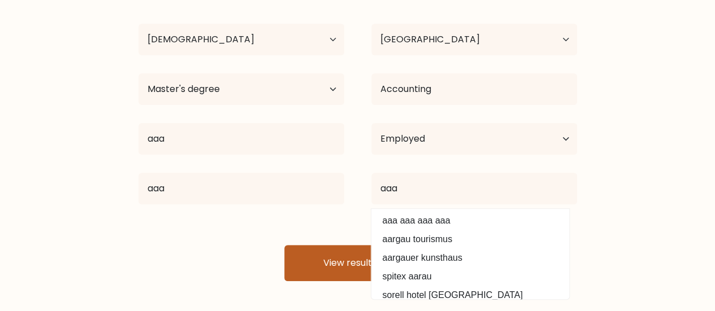
click at [370, 255] on button "View results" at bounding box center [357, 263] width 147 height 36
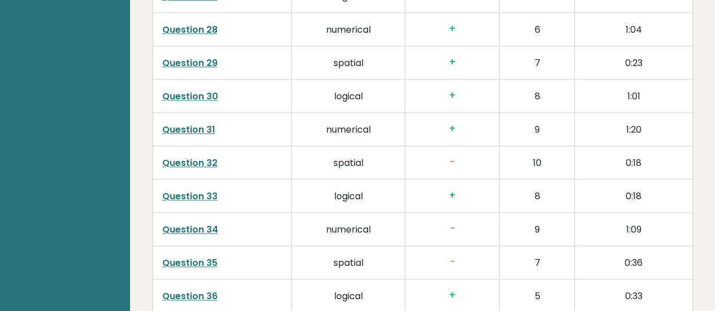
scroll to position [2992, 0]
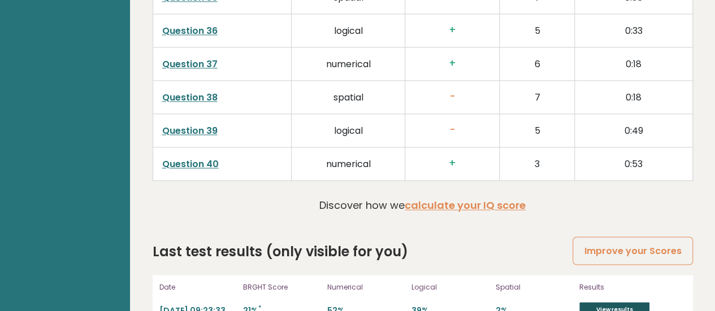
click at [637, 302] on link "View results" at bounding box center [614, 309] width 70 height 15
